Goal: Information Seeking & Learning: Understand process/instructions

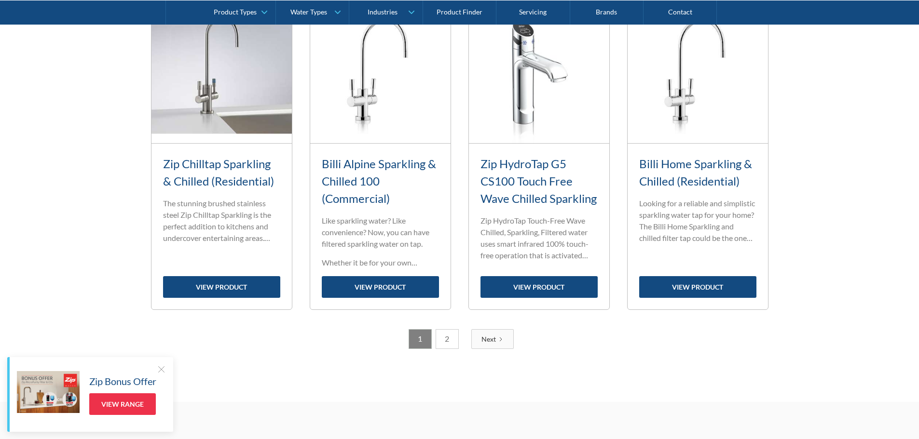
click at [450, 344] on link "2" at bounding box center [447, 339] width 23 height 20
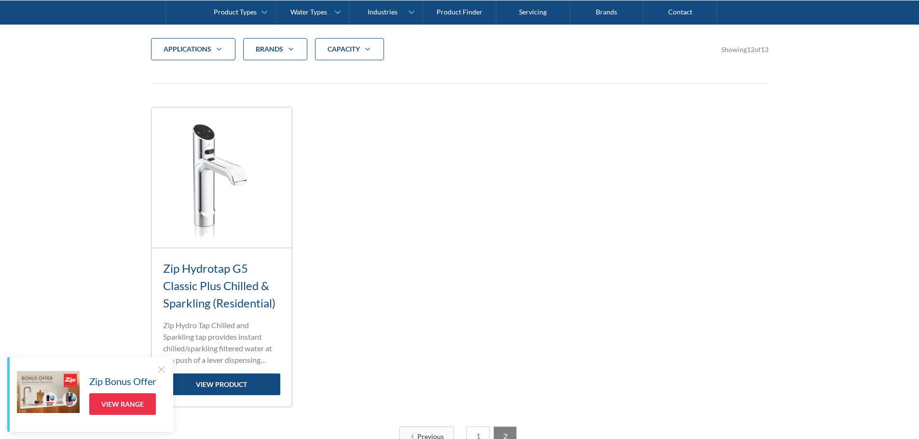
scroll to position [343, 0]
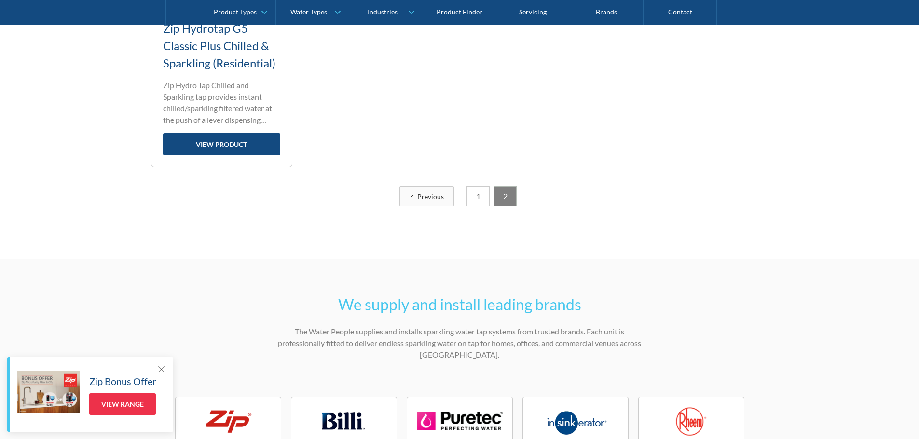
click at [474, 191] on link "1" at bounding box center [477, 197] width 23 height 20
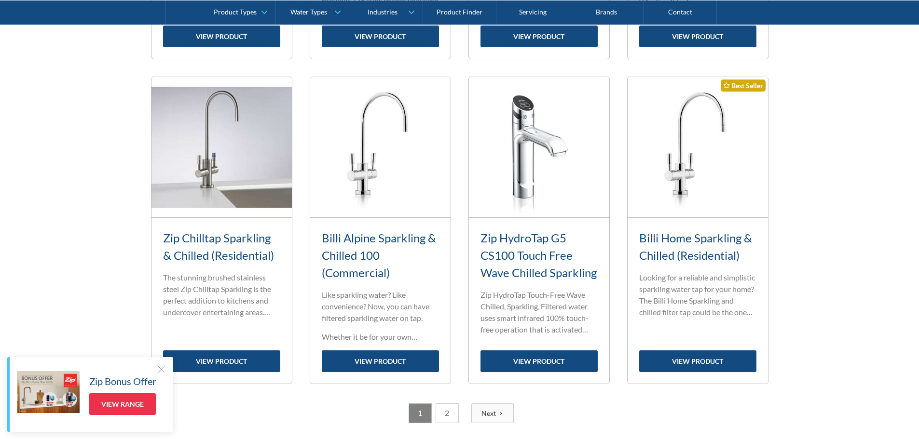
scroll to position [1019, 0]
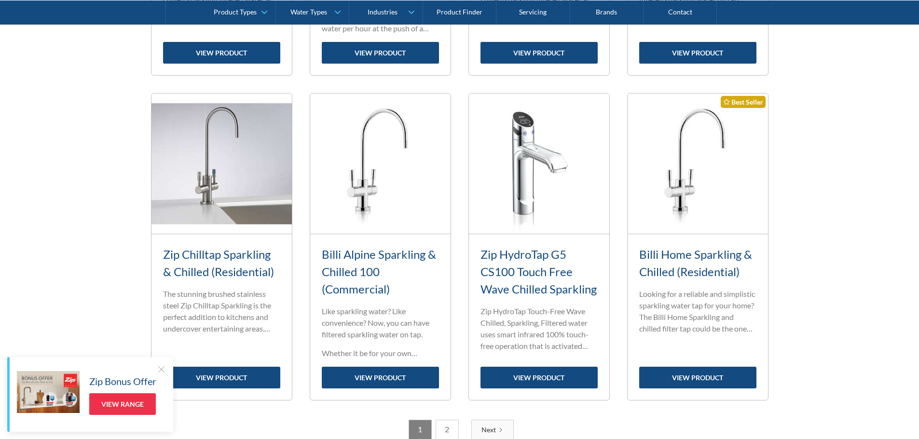
click at [677, 269] on link "Billi Home Sparkling & Chilled (Residential)" at bounding box center [695, 262] width 113 height 31
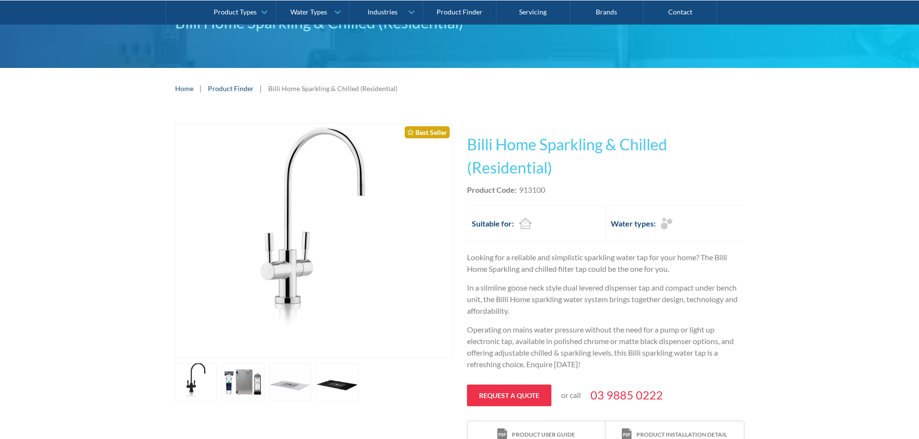
scroll to position [96, 0]
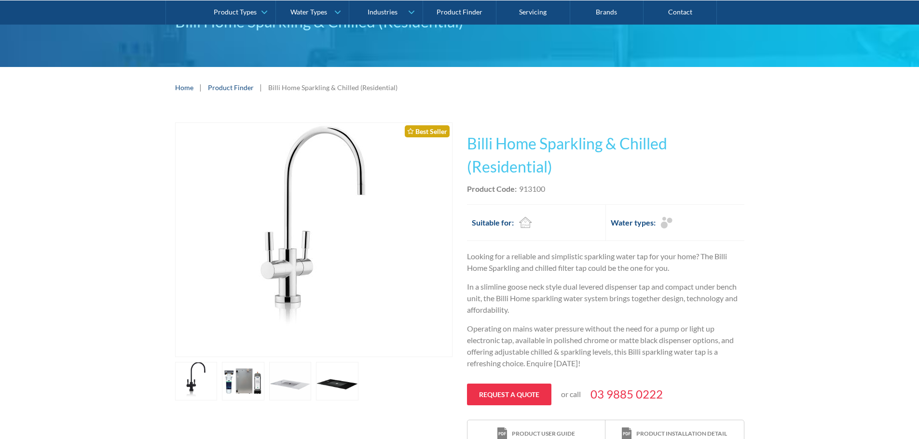
click at [237, 365] on link "open lightbox" at bounding box center [243, 381] width 42 height 39
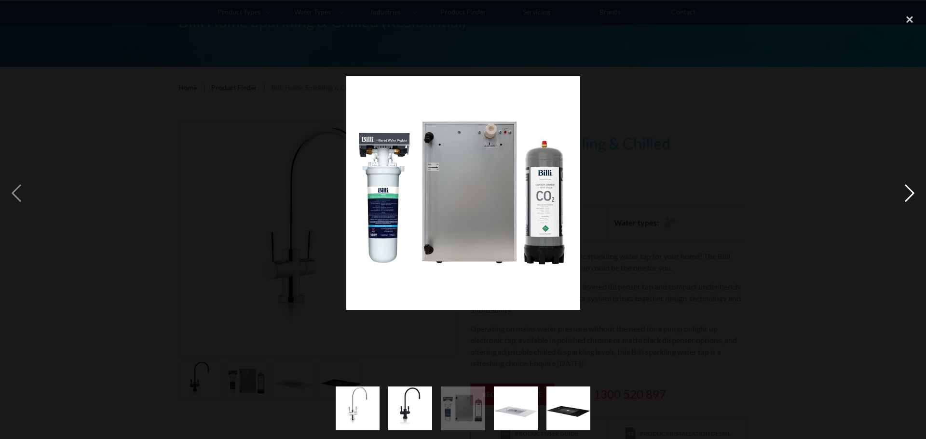
click at [905, 193] on div "next image" at bounding box center [909, 193] width 33 height 369
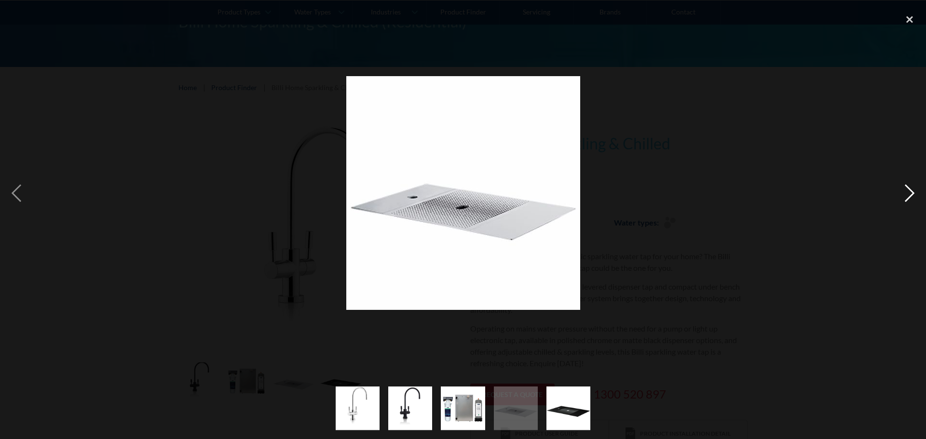
click at [905, 193] on div "next image" at bounding box center [909, 193] width 33 height 369
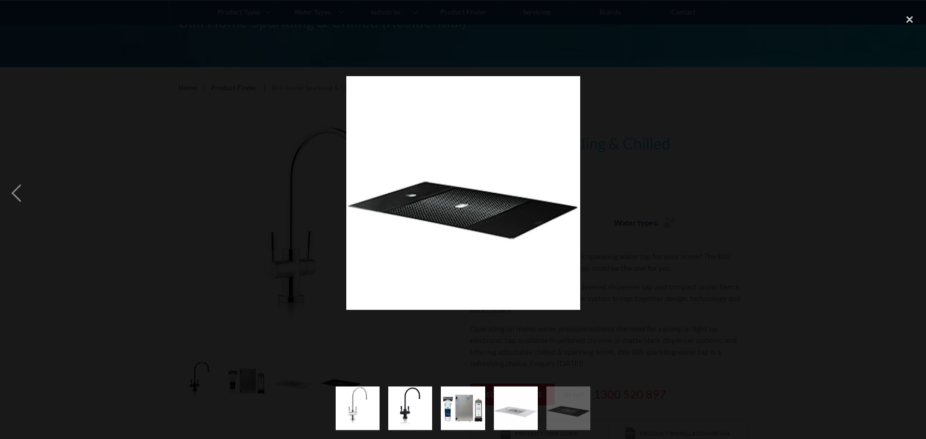
click at [905, 193] on div "next image" at bounding box center [909, 193] width 33 height 369
click at [909, 17] on div "close lightbox" at bounding box center [909, 19] width 33 height 21
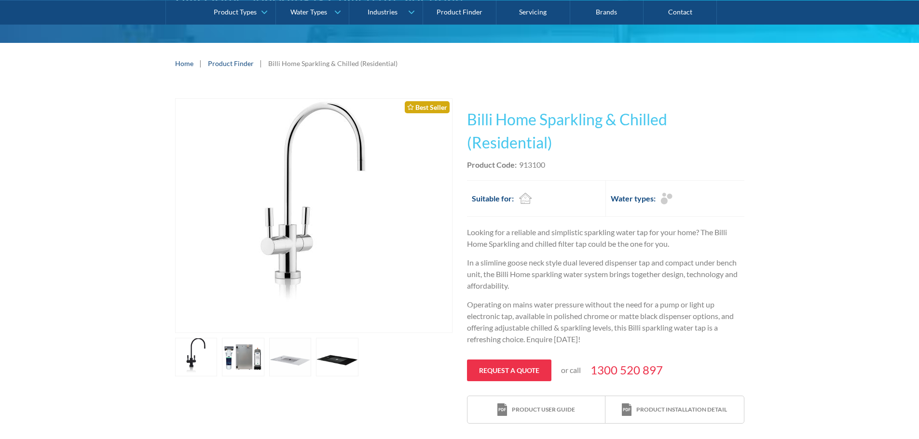
scroll to position [145, 0]
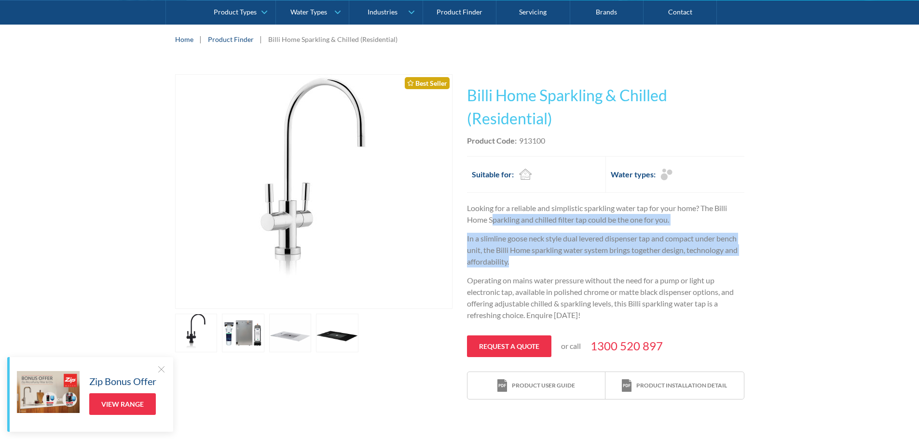
drag, startPoint x: 502, startPoint y: 234, endPoint x: 651, endPoint y: 257, distance: 150.2
click at [652, 257] on div "Looking for a reliable and simplistic sparkling water tap for your home? The Bi…" at bounding box center [605, 266] width 277 height 126
click at [572, 259] on p "In a slimline goose neck style dual levered dispenser tap and compact under ben…" at bounding box center [605, 250] width 277 height 35
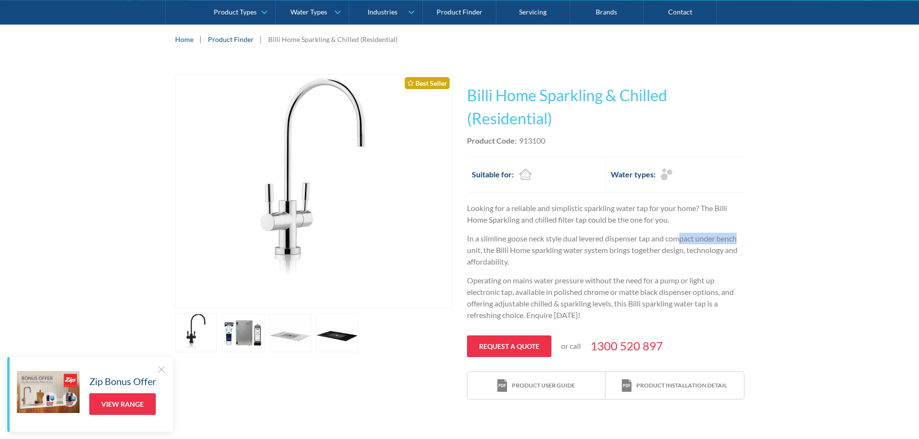
drag, startPoint x: 698, startPoint y: 240, endPoint x: 746, endPoint y: 239, distance: 47.7
click at [747, 239] on div "Play video Fits Most Brands Best Seller No items found. This tap design is incl…" at bounding box center [459, 237] width 919 height 355
click at [486, 262] on p "In a slimline goose neck style dual levered dispenser tap and compact under ben…" at bounding box center [605, 250] width 277 height 35
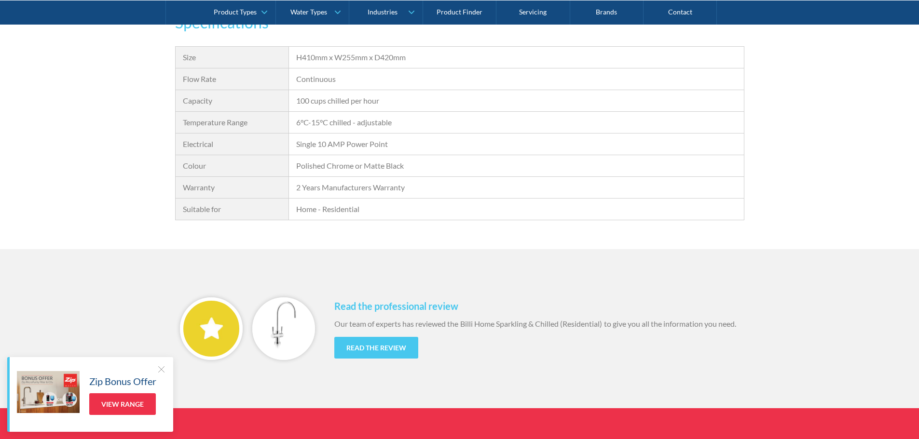
scroll to position [868, 0]
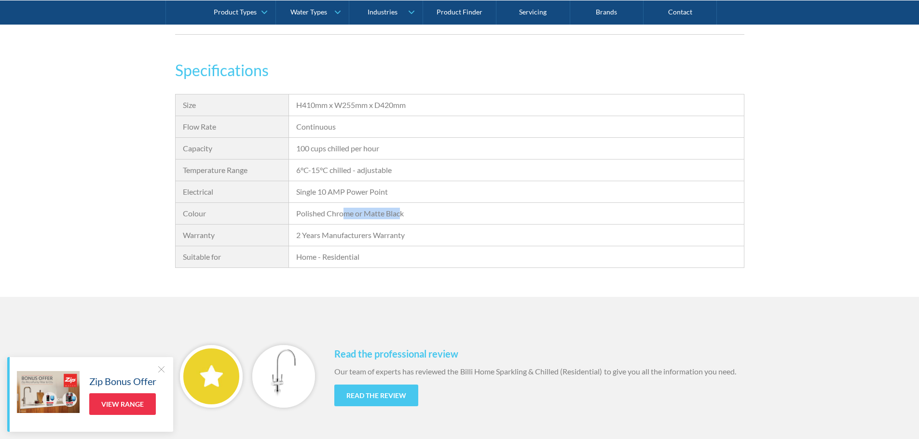
drag, startPoint x: 344, startPoint y: 214, endPoint x: 402, endPoint y: 217, distance: 57.5
click at [402, 217] on div "Polished Chrome or Matte Black" at bounding box center [516, 214] width 440 height 12
click at [410, 218] on div "Polished Chrome or Matte Black" at bounding box center [516, 214] width 440 height 12
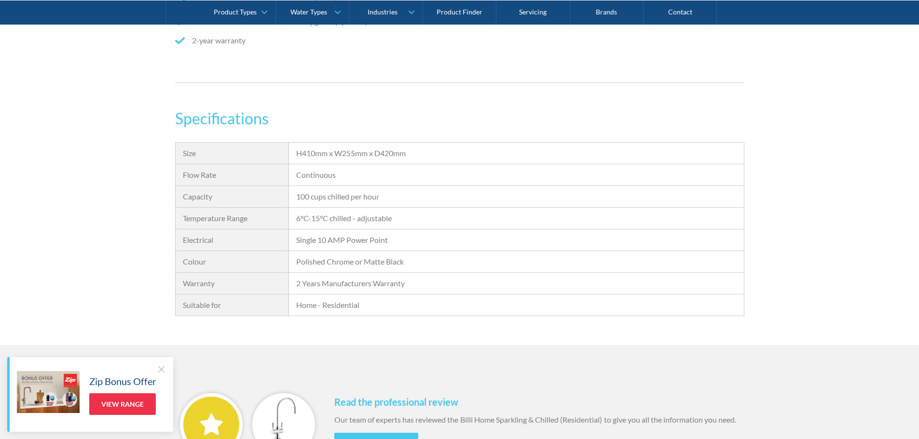
scroll to position [772, 0]
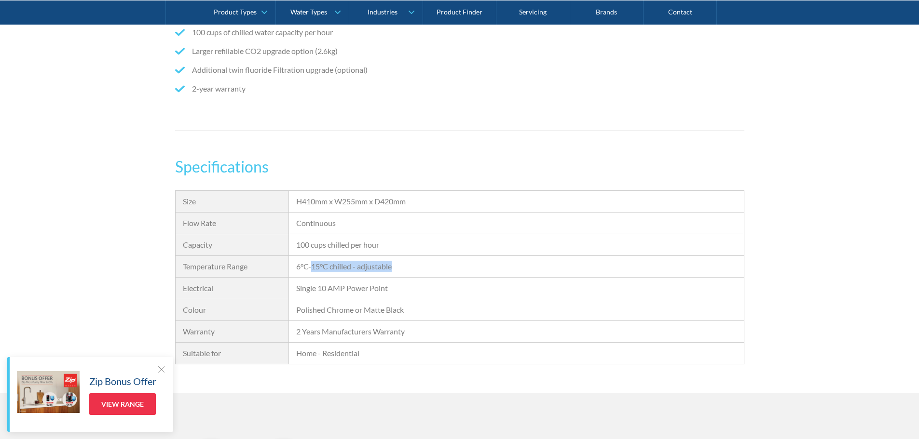
drag, startPoint x: 312, startPoint y: 267, endPoint x: 392, endPoint y: 264, distance: 80.1
click at [392, 264] on div "6°C-15°C chilled - adjustable" at bounding box center [516, 267] width 440 height 12
click at [395, 264] on div "6°C-15°C chilled - adjustable" at bounding box center [516, 267] width 440 height 12
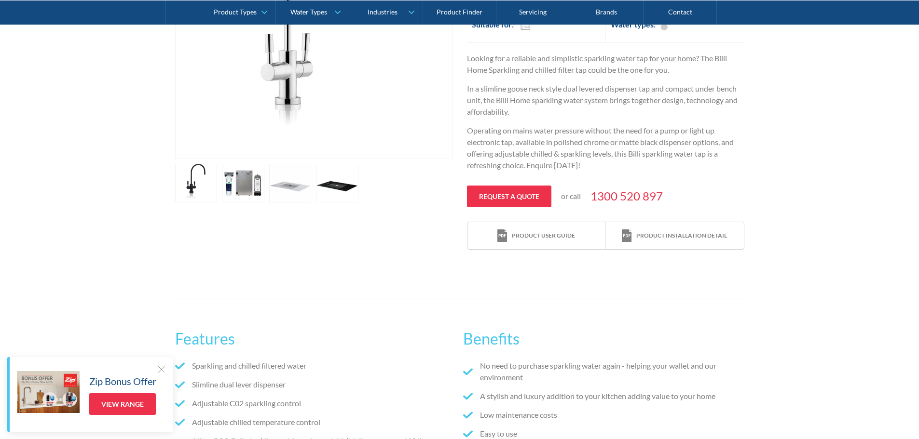
scroll to position [241, 0]
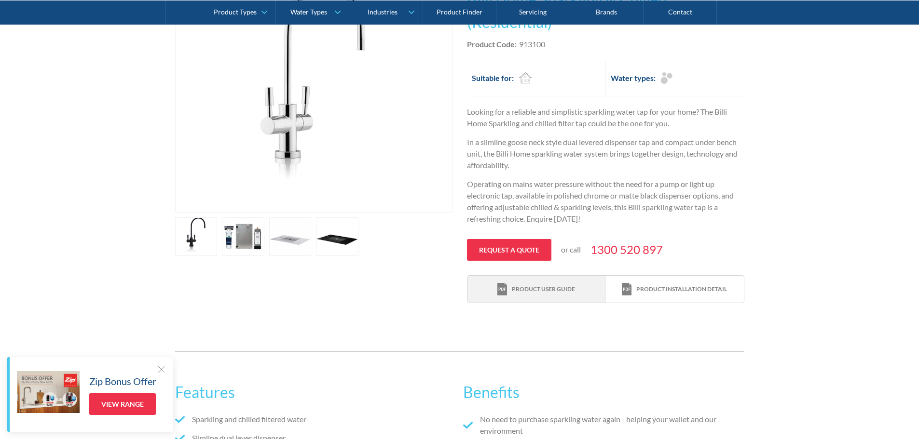
click at [550, 289] on div "Product user guide" at bounding box center [543, 289] width 63 height 9
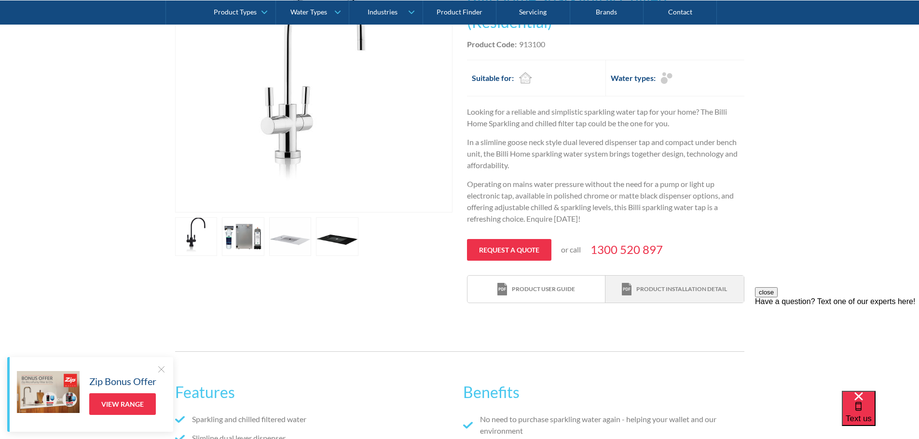
click at [681, 285] on div "Product installation detail" at bounding box center [681, 289] width 91 height 9
